Goal: Information Seeking & Learning: Learn about a topic

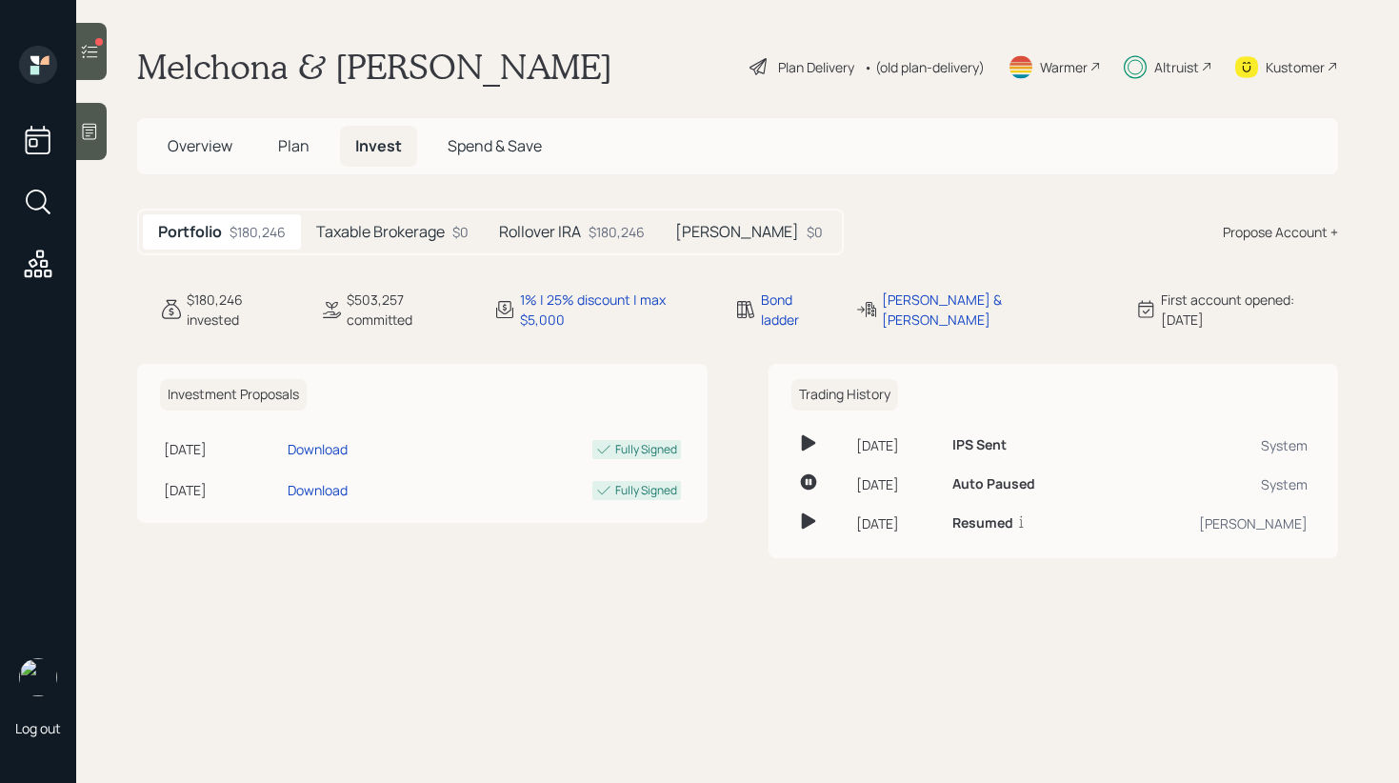
click at [452, 232] on div "Taxable Brokerage $0" at bounding box center [392, 231] width 183 height 35
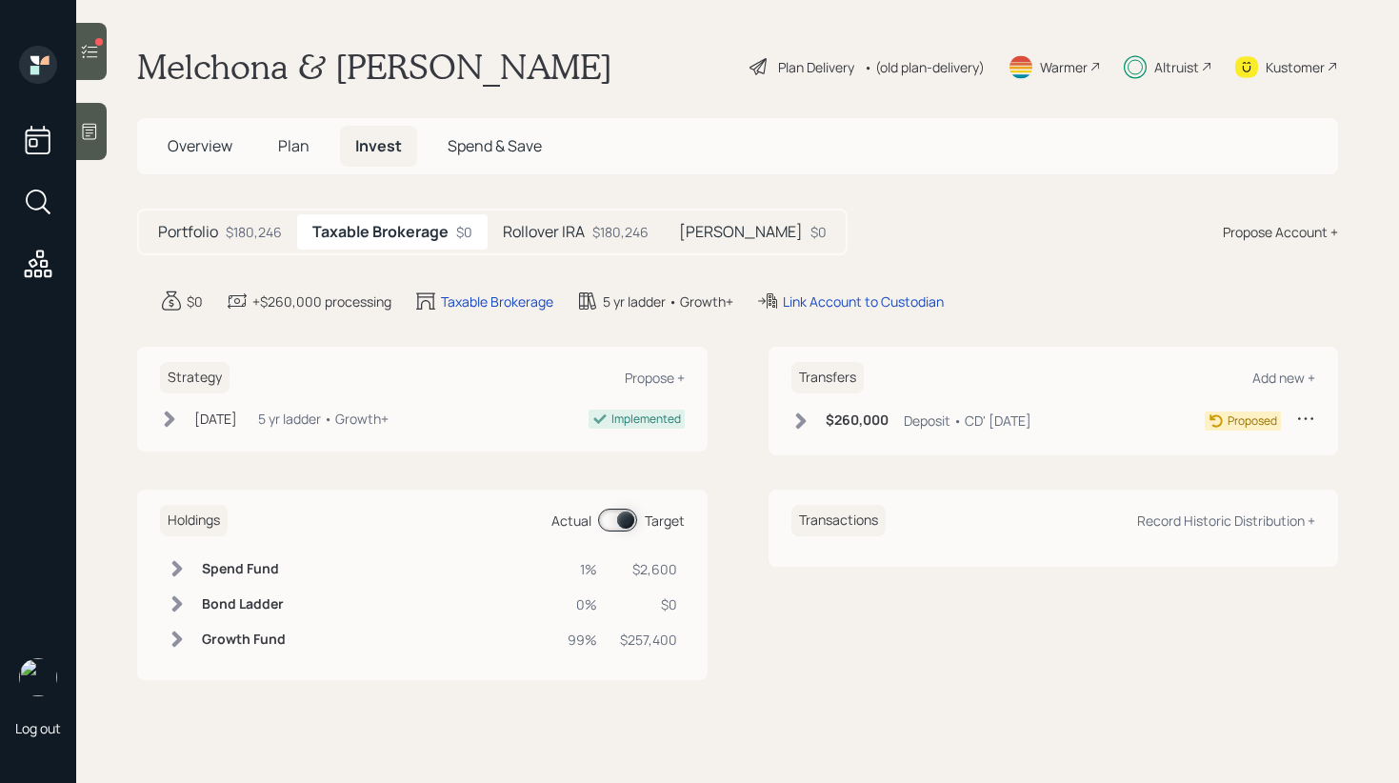
click at [544, 232] on h5 "Rollover IRA" at bounding box center [544, 232] width 82 height 18
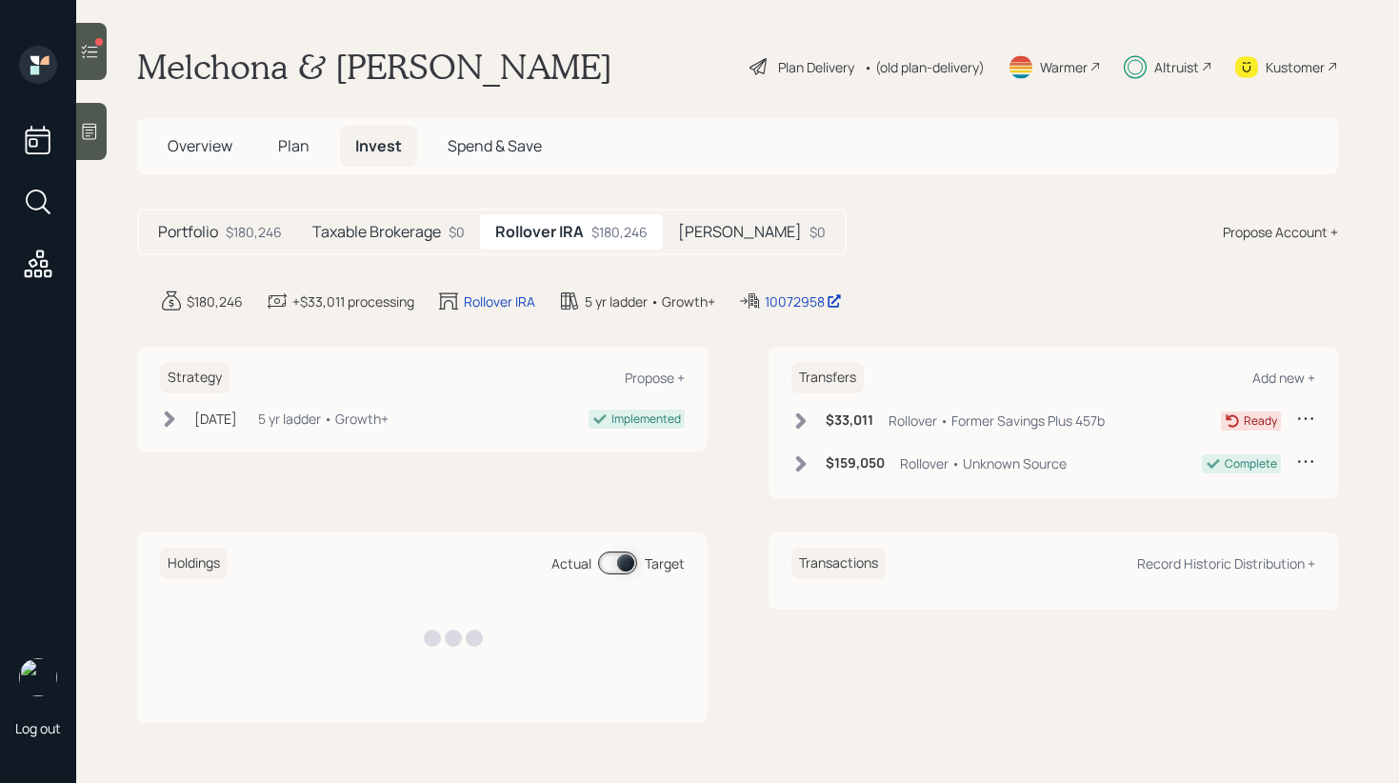
click at [693, 224] on h5 "[PERSON_NAME]" at bounding box center [740, 232] width 124 height 18
